Goal: Obtain resource: Obtain resource

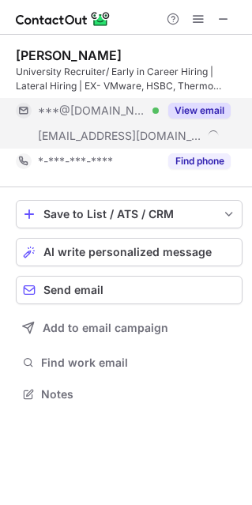
scroll to position [382, 252]
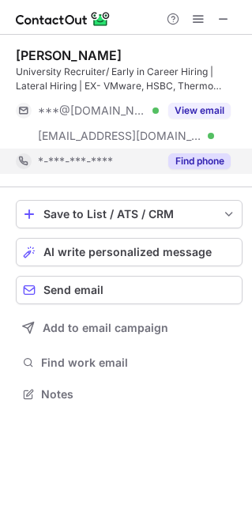
click at [203, 167] on button "Find phone" at bounding box center [199, 161] width 62 height 16
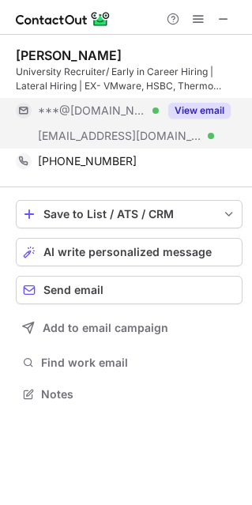
click at [197, 110] on button "View email" at bounding box center [199, 111] width 62 height 16
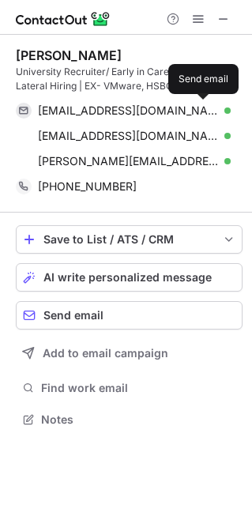
scroll to position [408, 252]
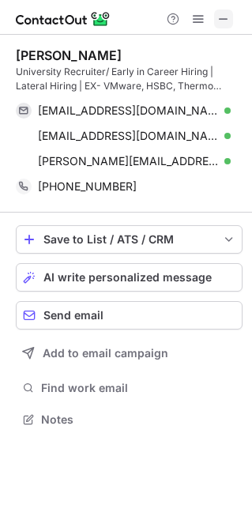
click at [220, 22] on span at bounding box center [223, 19] width 13 height 13
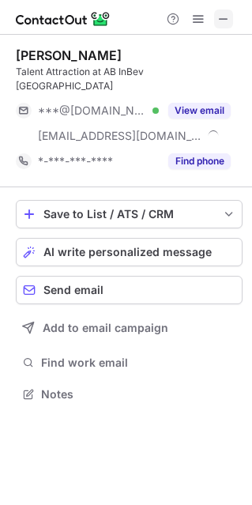
scroll to position [368, 252]
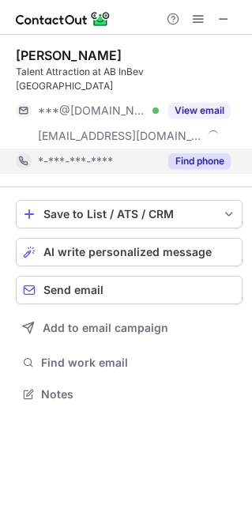
click at [201, 153] on button "Find phone" at bounding box center [199, 161] width 62 height 16
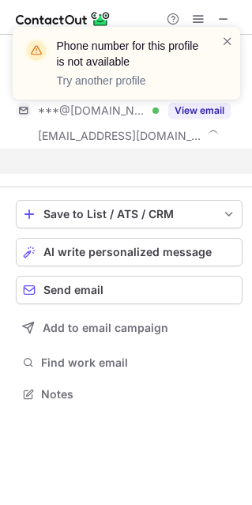
scroll to position [343, 252]
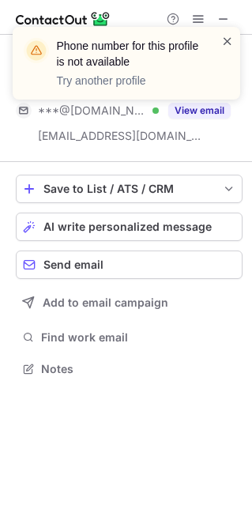
click at [224, 38] on span at bounding box center [227, 41] width 13 height 16
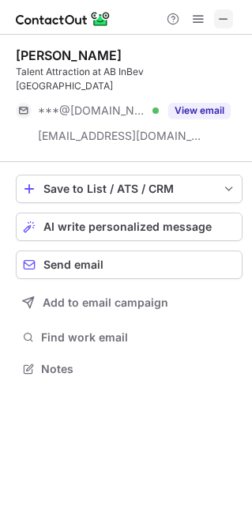
click at [220, 19] on span at bounding box center [223, 19] width 13 height 13
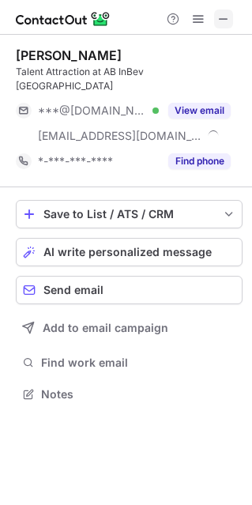
scroll to position [368, 252]
click at [220, 24] on span at bounding box center [223, 19] width 13 height 13
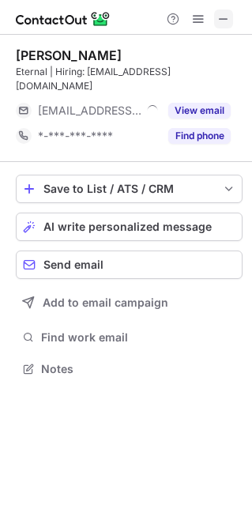
scroll to position [8, 8]
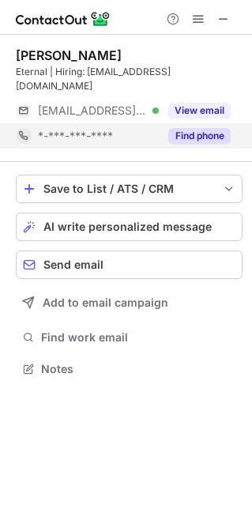
click at [208, 128] on button "Find phone" at bounding box center [199, 136] width 62 height 16
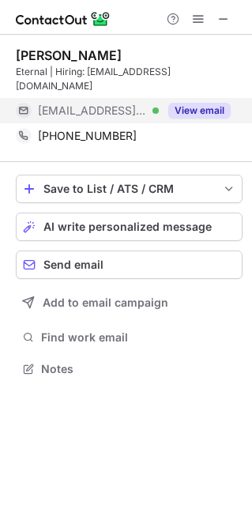
click at [187, 103] on button "View email" at bounding box center [199, 111] width 62 height 16
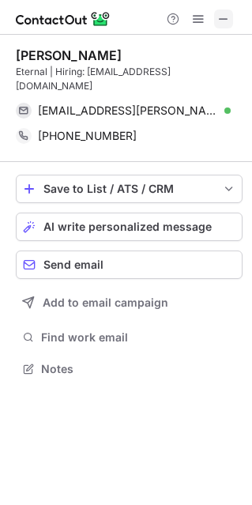
click at [225, 20] on span at bounding box center [223, 19] width 13 height 13
